Goal: Book appointment/travel/reservation

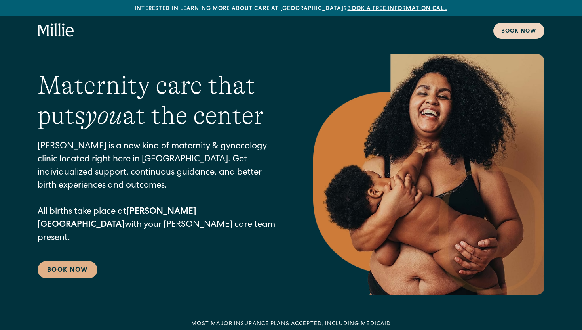
click at [509, 30] on div "Book now" at bounding box center [519, 31] width 35 height 8
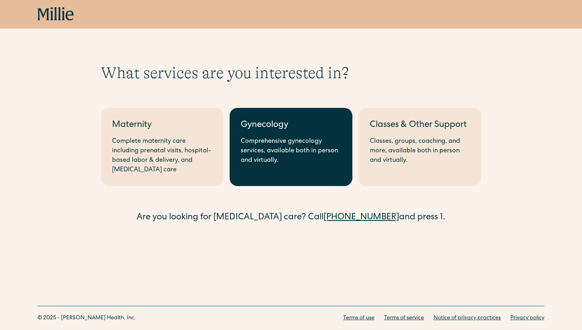
click at [244, 125] on div "Gynecology" at bounding box center [291, 125] width 100 height 13
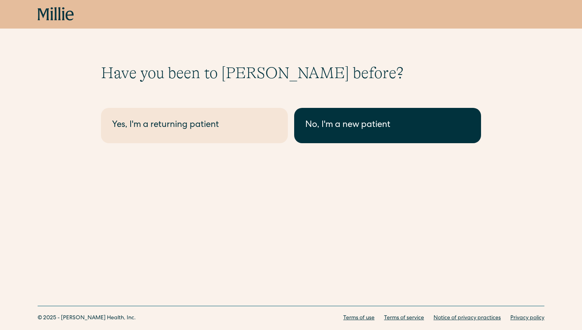
click at [339, 122] on div "No, I'm a new patient" at bounding box center [387, 125] width 165 height 13
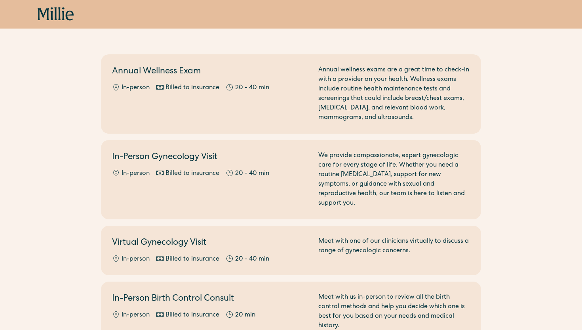
scroll to position [57, 0]
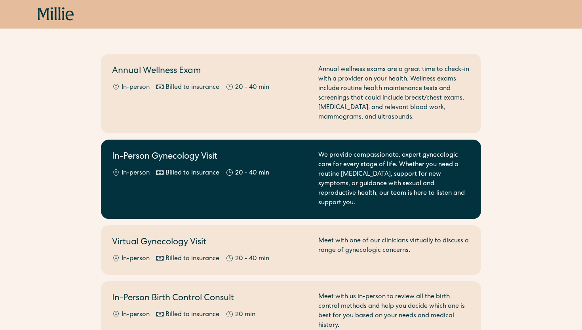
click at [395, 178] on div "We provide compassionate, expert gynecologic care for every stage of life. Whet…" at bounding box center [395, 179] width 152 height 57
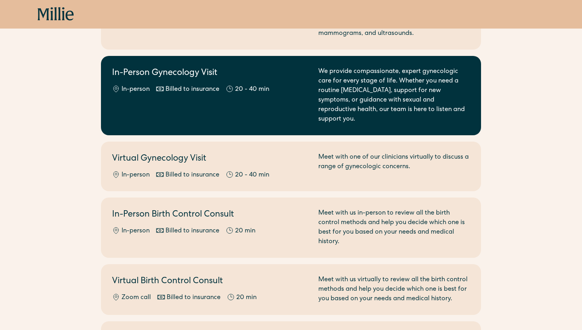
scroll to position [151, 0]
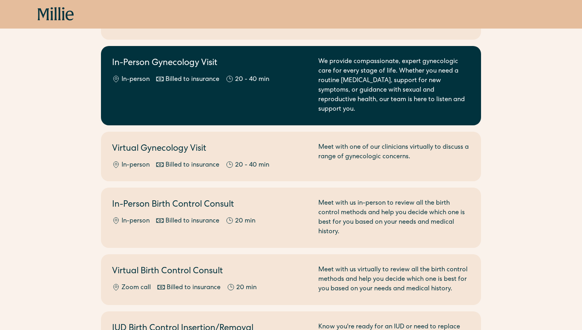
click at [241, 97] on div "In-Person Gynecology Visit In-person Billed to insurance 20 - 40 min" at bounding box center [210, 85] width 197 height 57
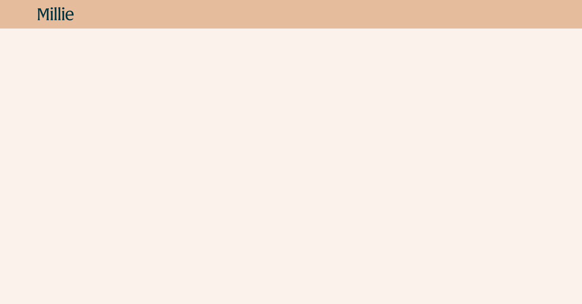
scroll to position [362, 0]
